Goal: Task Accomplishment & Management: Manage account settings

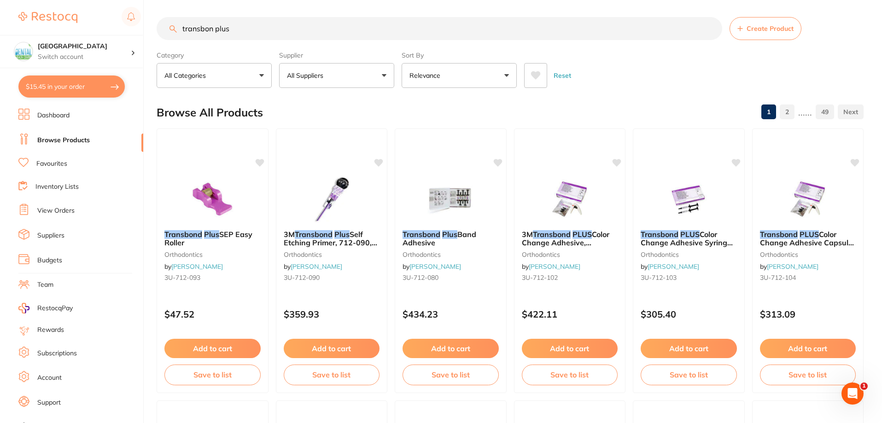
scroll to position [1, 0]
click at [64, 374] on li "Account" at bounding box center [80, 378] width 125 height 14
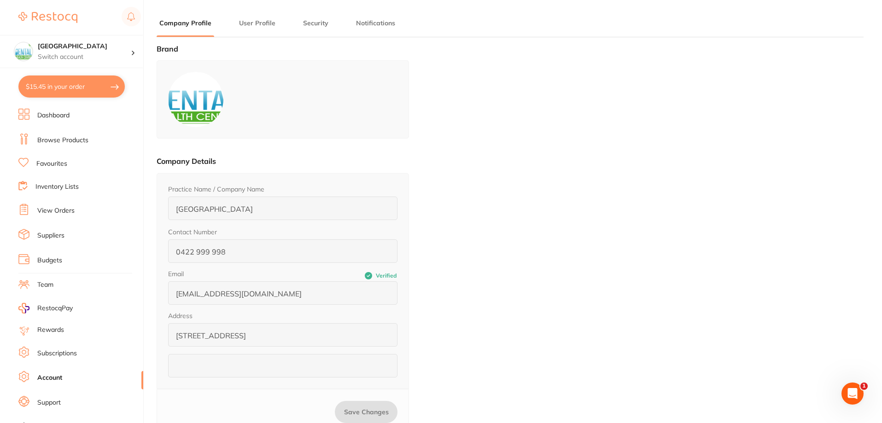
type input "Kaity"
type input "[PERSON_NAME]"
type input "0401435362"
type input "[EMAIL_ADDRESS][DOMAIN_NAME]"
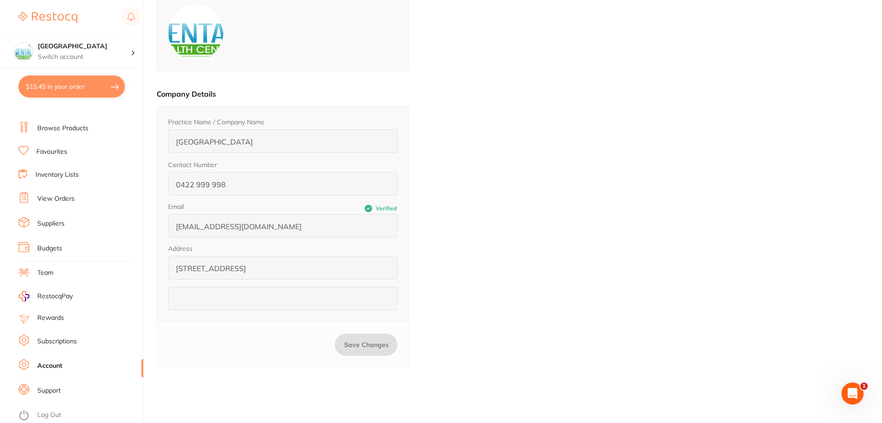
scroll to position [124, 0]
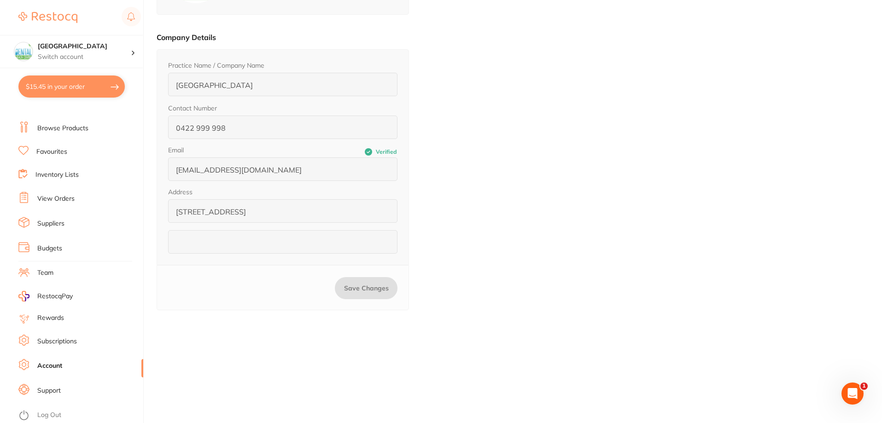
click at [75, 419] on li "Log Out" at bounding box center [79, 415] width 122 height 14
